Goal: Task Accomplishment & Management: Use online tool/utility

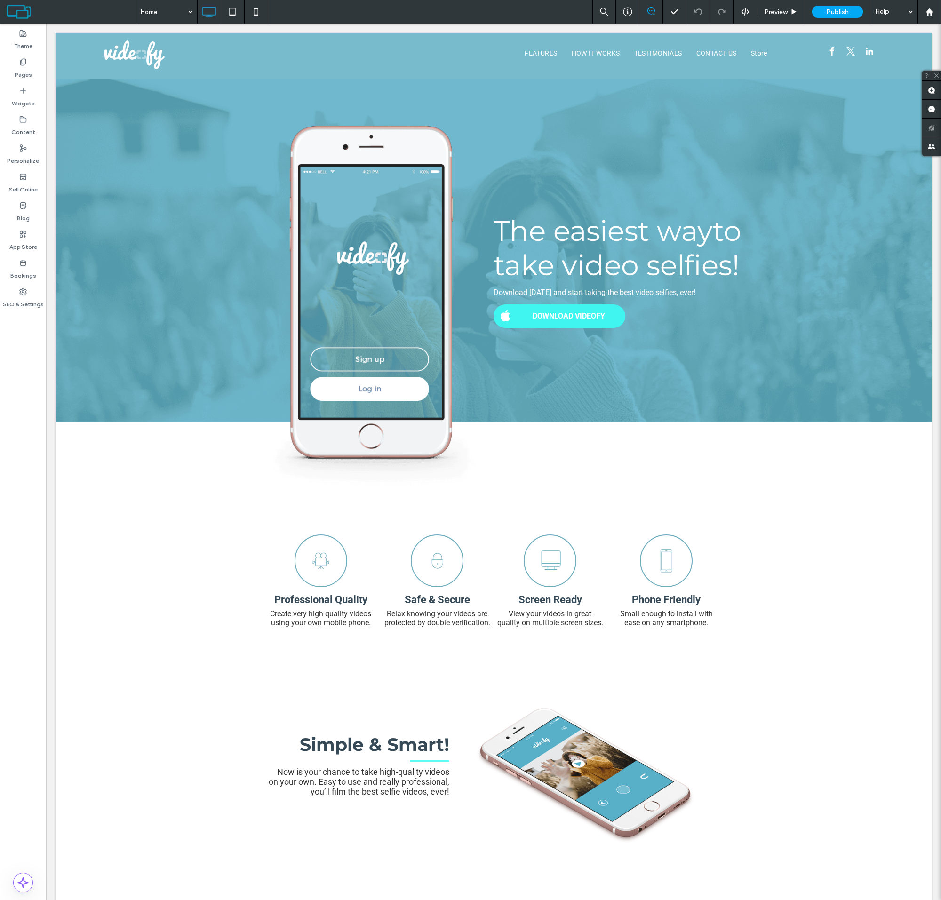
click at [23, 183] on label "Sell Online" at bounding box center [23, 187] width 29 height 13
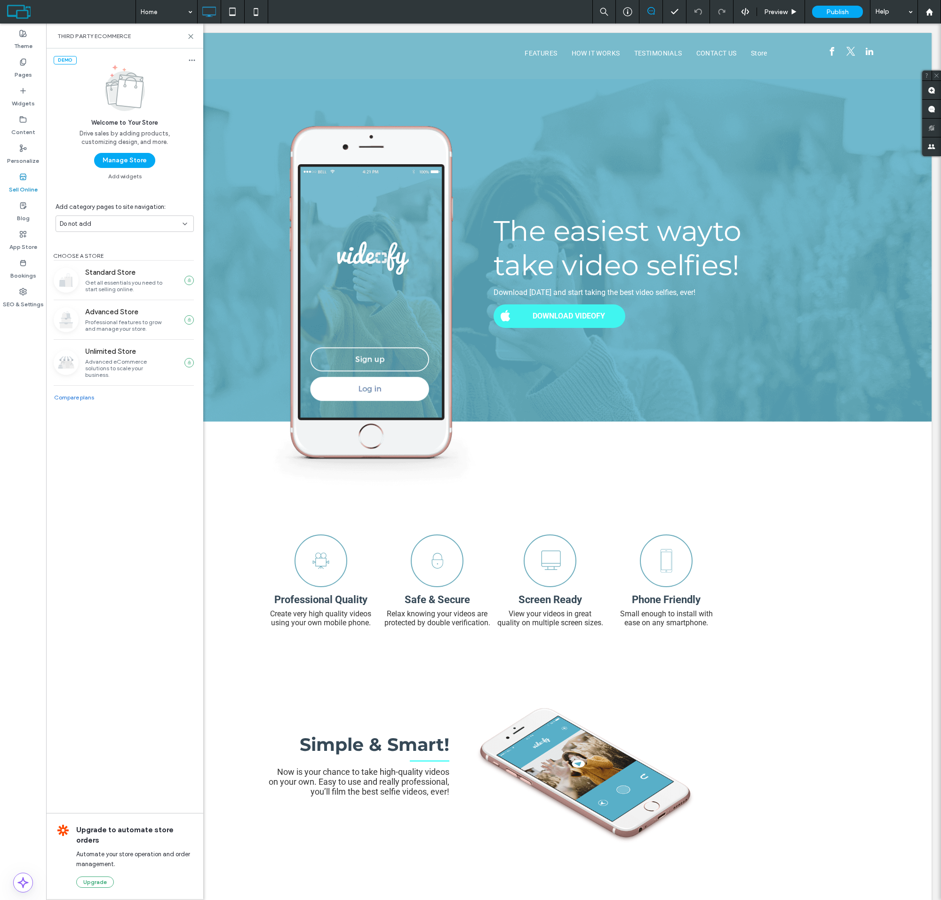
click at [124, 160] on button "Manage Store" at bounding box center [124, 160] width 61 height 15
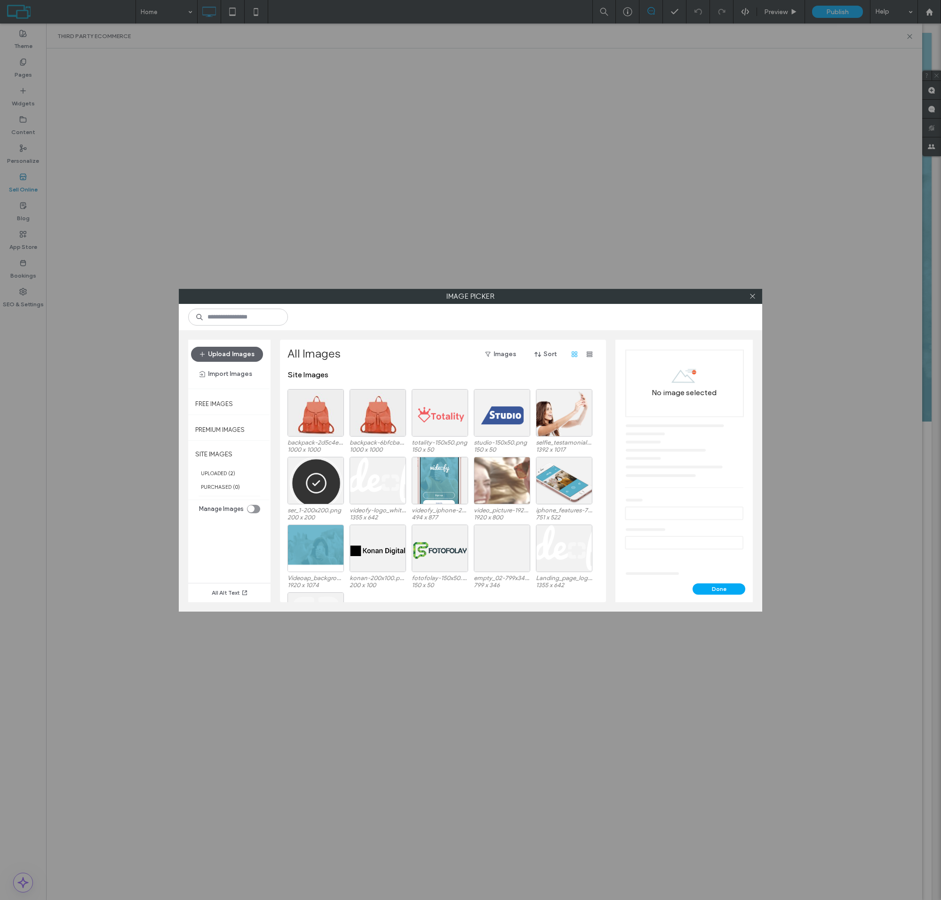
click at [316, 420] on div at bounding box center [316, 413] width 56 height 48
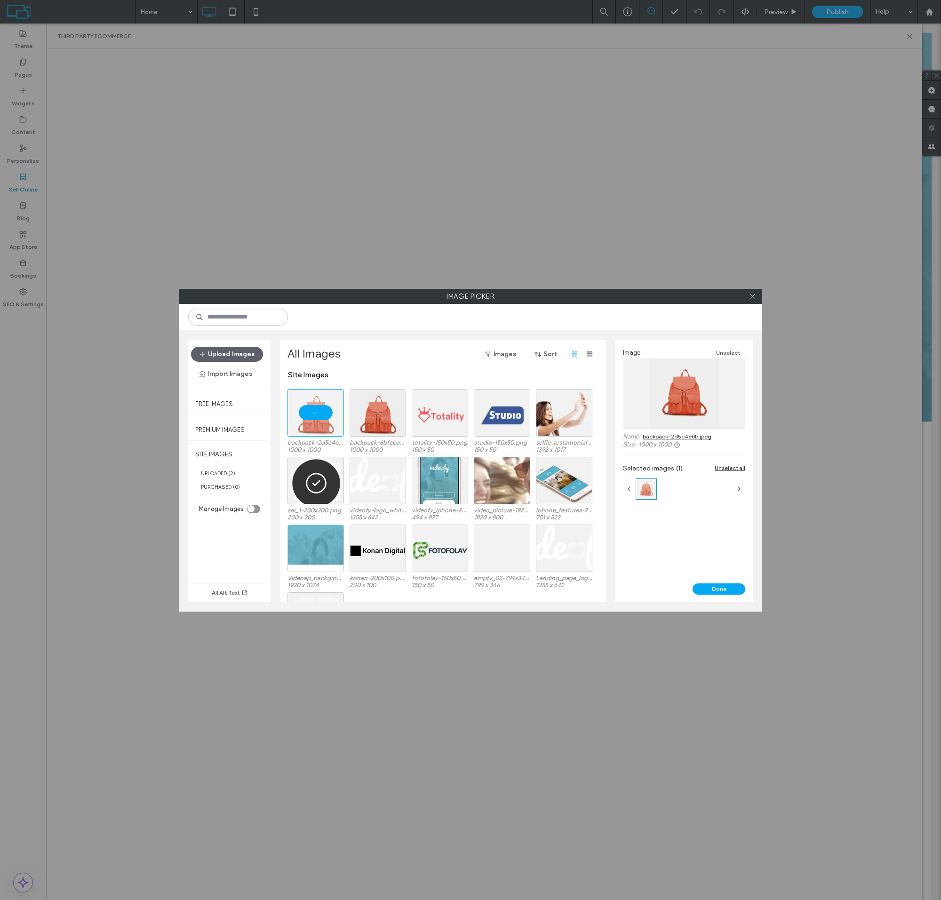
click at [719, 589] on button "Done" at bounding box center [719, 588] width 53 height 11
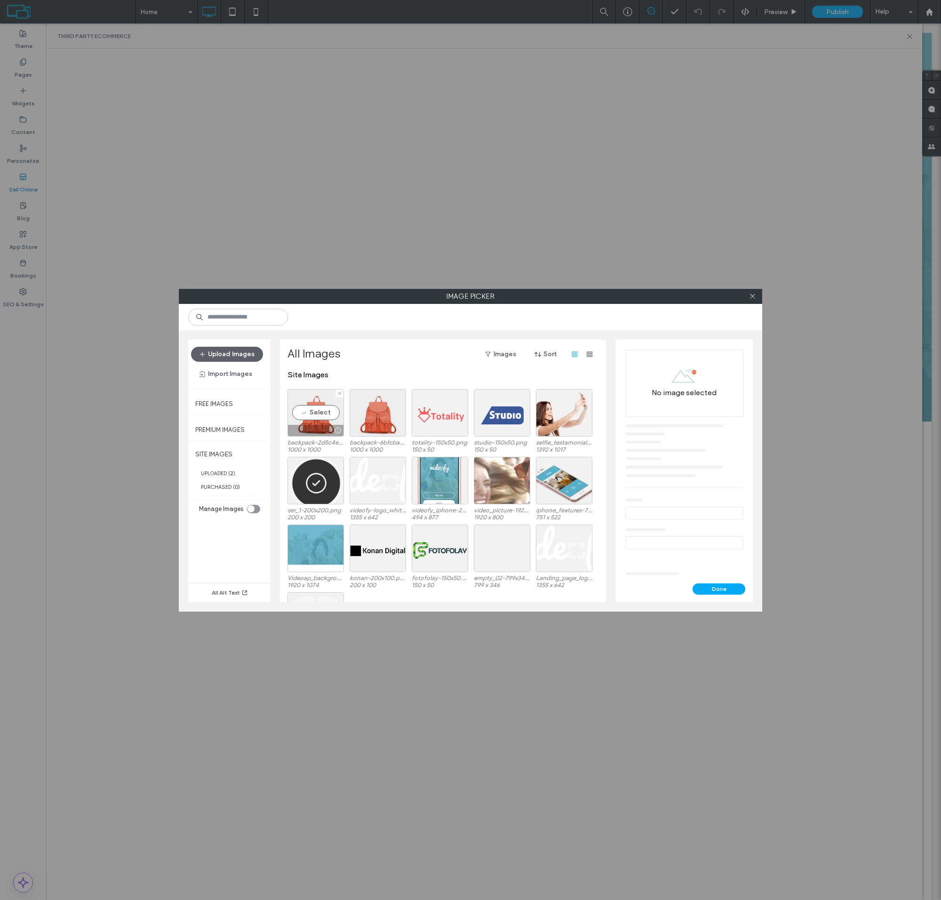
click at [316, 420] on div "Select" at bounding box center [316, 413] width 56 height 48
click at [719, 589] on button "Done" at bounding box center [719, 588] width 53 height 11
click at [316, 420] on div "Select" at bounding box center [316, 413] width 56 height 48
click at [719, 589] on button "Done" at bounding box center [719, 588] width 53 height 11
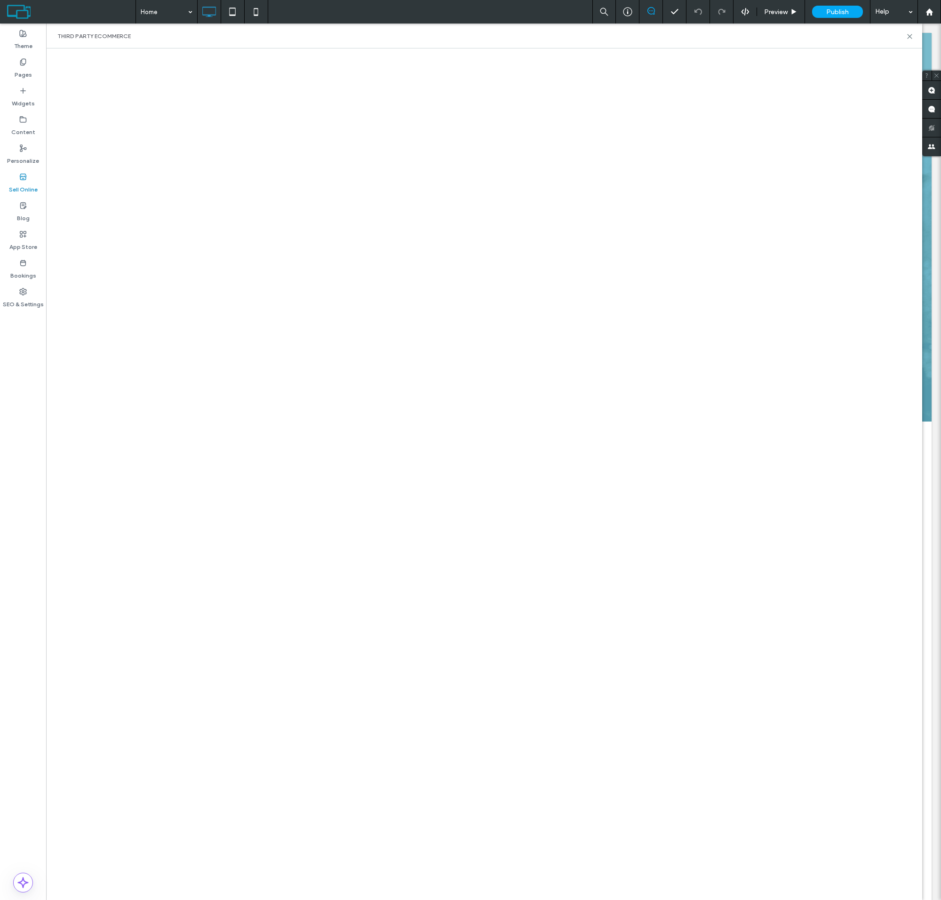
click at [847, 0] on html ".wqwq-1{fill:#231f20;} .cls-1q, .cls-2q { fill-rule: evenodd; } .cls-2q { fill:…" at bounding box center [470, 450] width 941 height 900
